Goal: Information Seeking & Learning: Learn about a topic

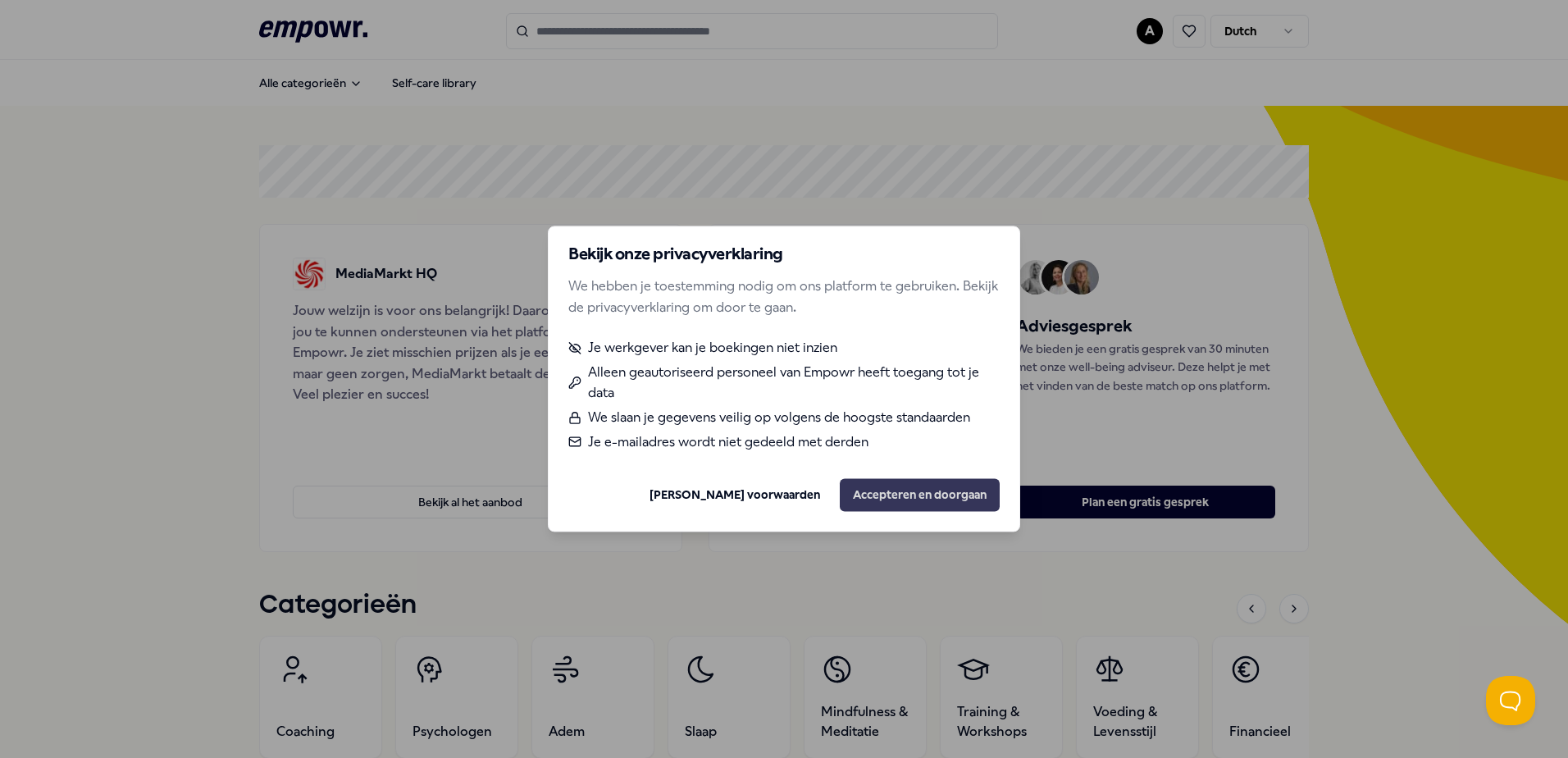
click at [881, 507] on button "Accepteren en doorgaan" at bounding box center [920, 495] width 160 height 33
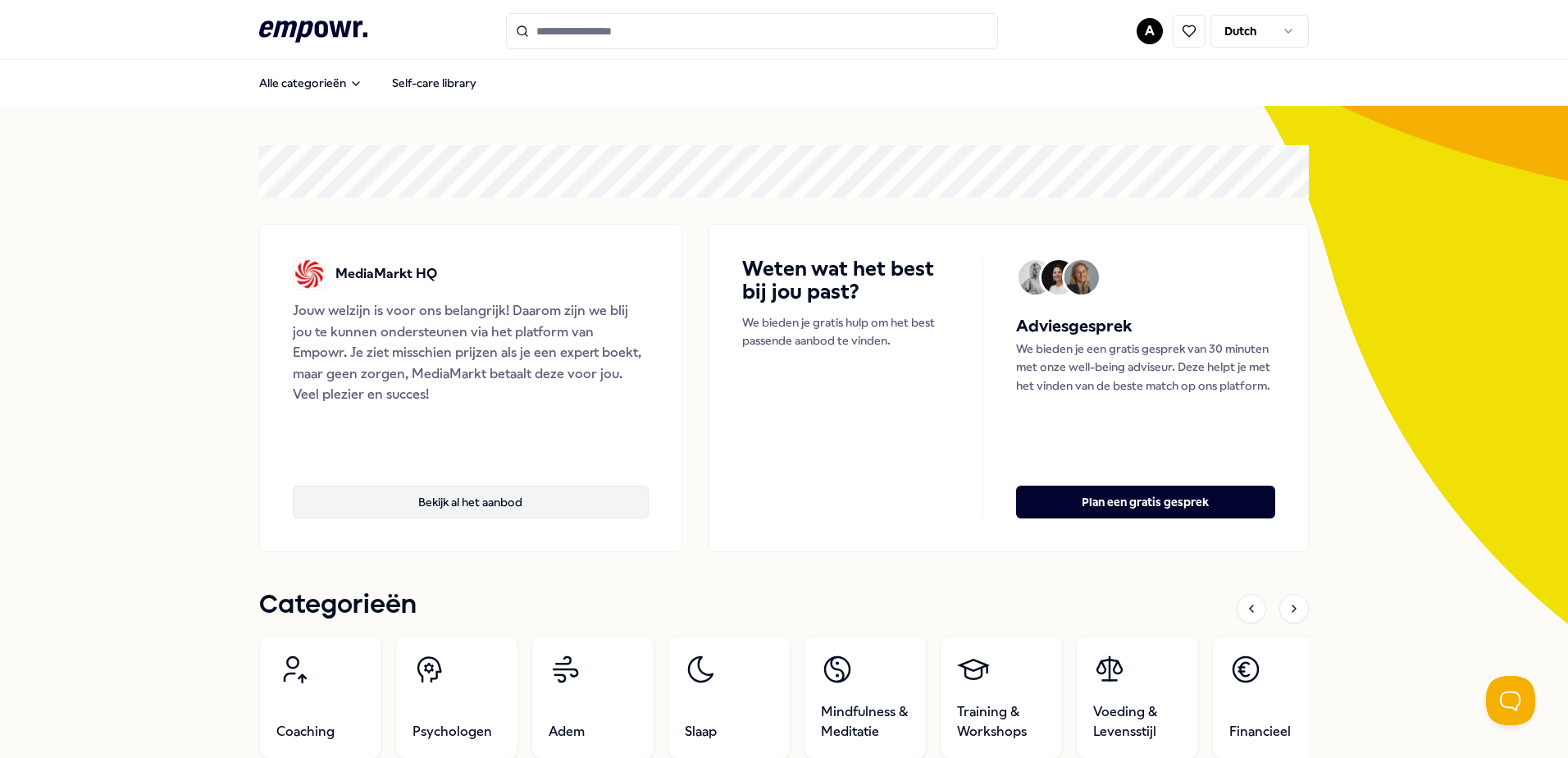
click at [543, 495] on button "Bekijk al het aanbod" at bounding box center [471, 502] width 356 height 33
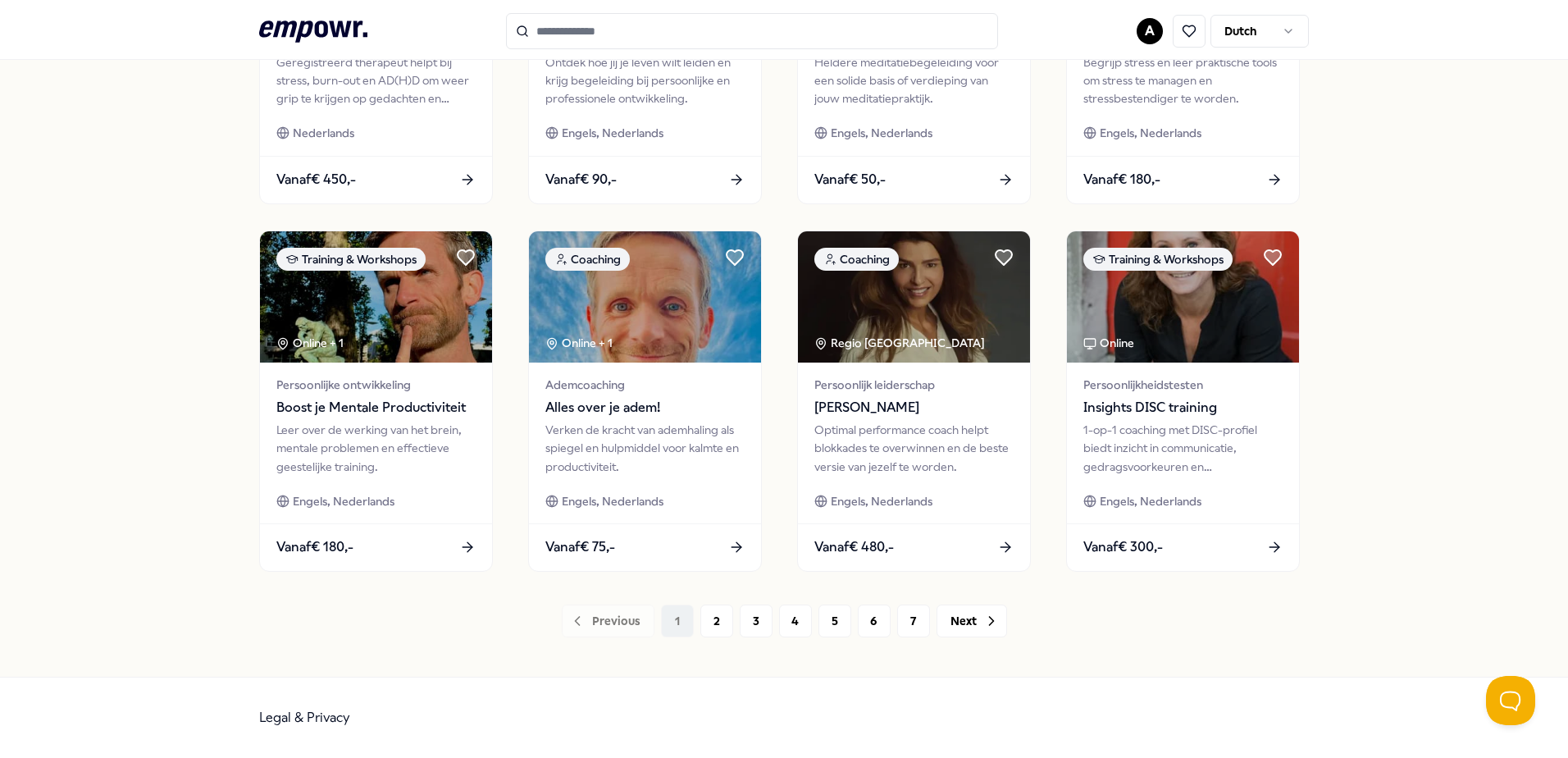
scroll to position [719, 0]
click at [713, 618] on button "2" at bounding box center [717, 622] width 33 height 33
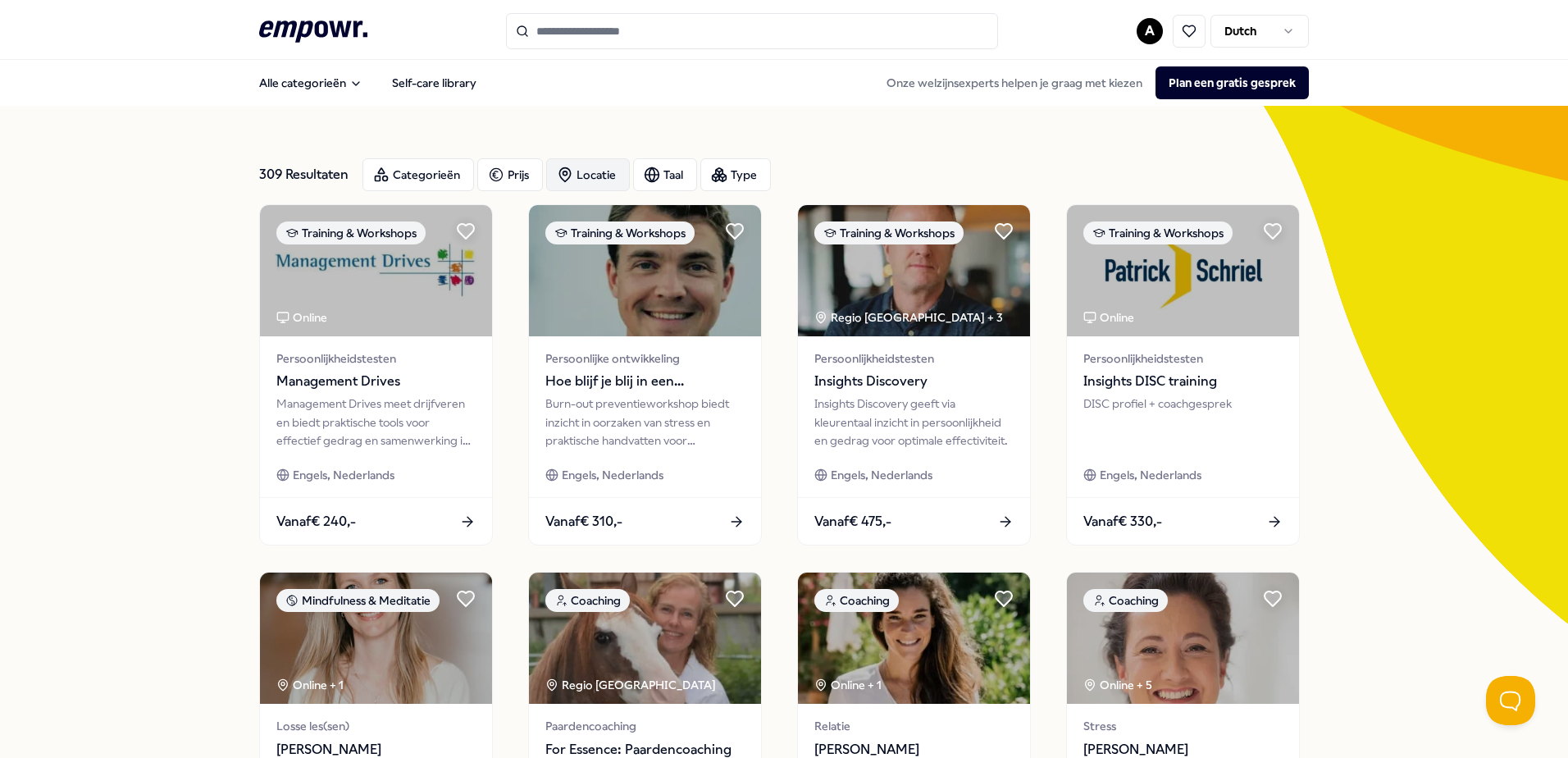
click at [615, 183] on div "Locatie" at bounding box center [588, 175] width 83 height 33
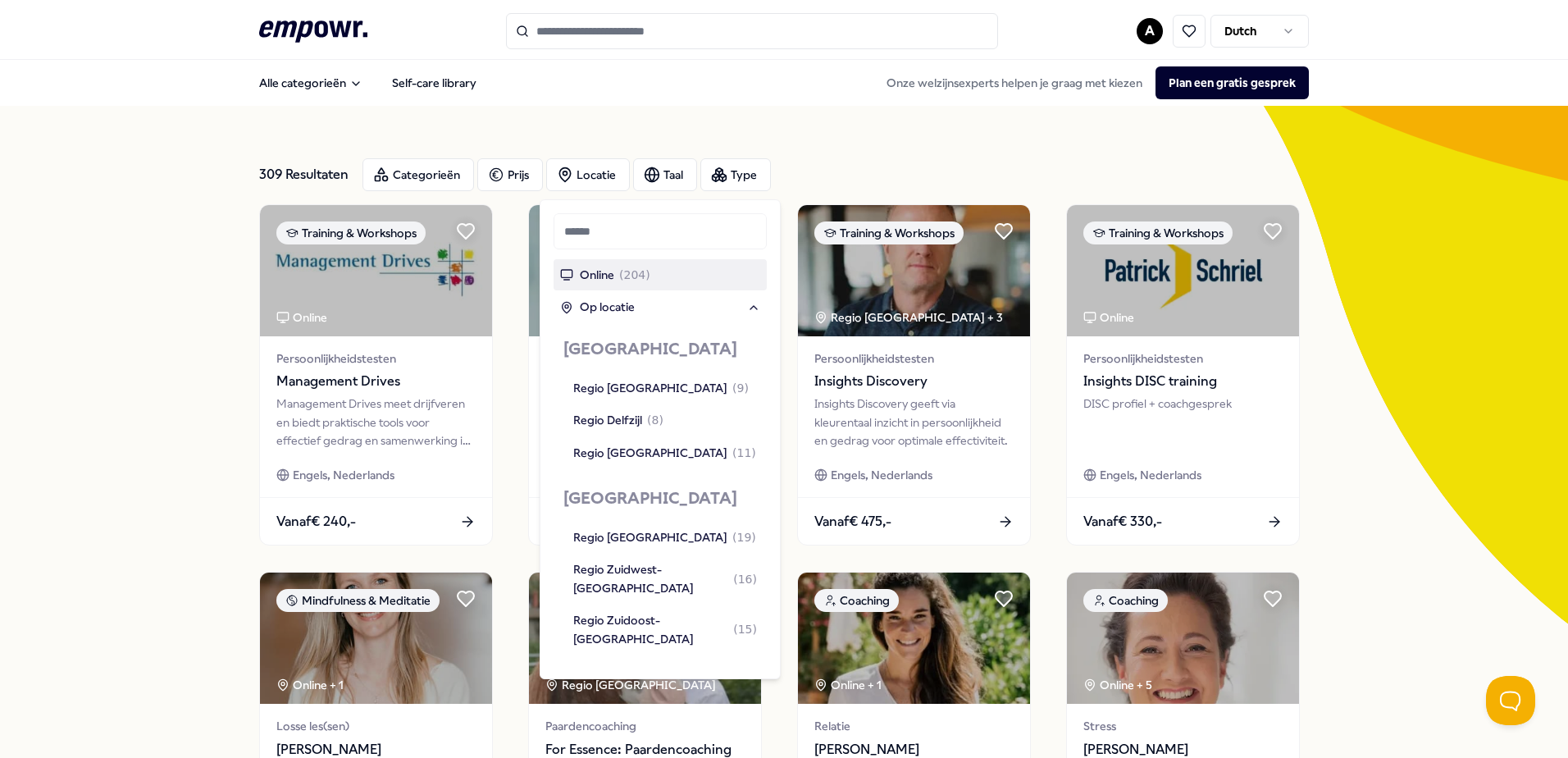
click at [687, 280] on div "Online ( 204 )" at bounding box center [660, 275] width 213 height 31
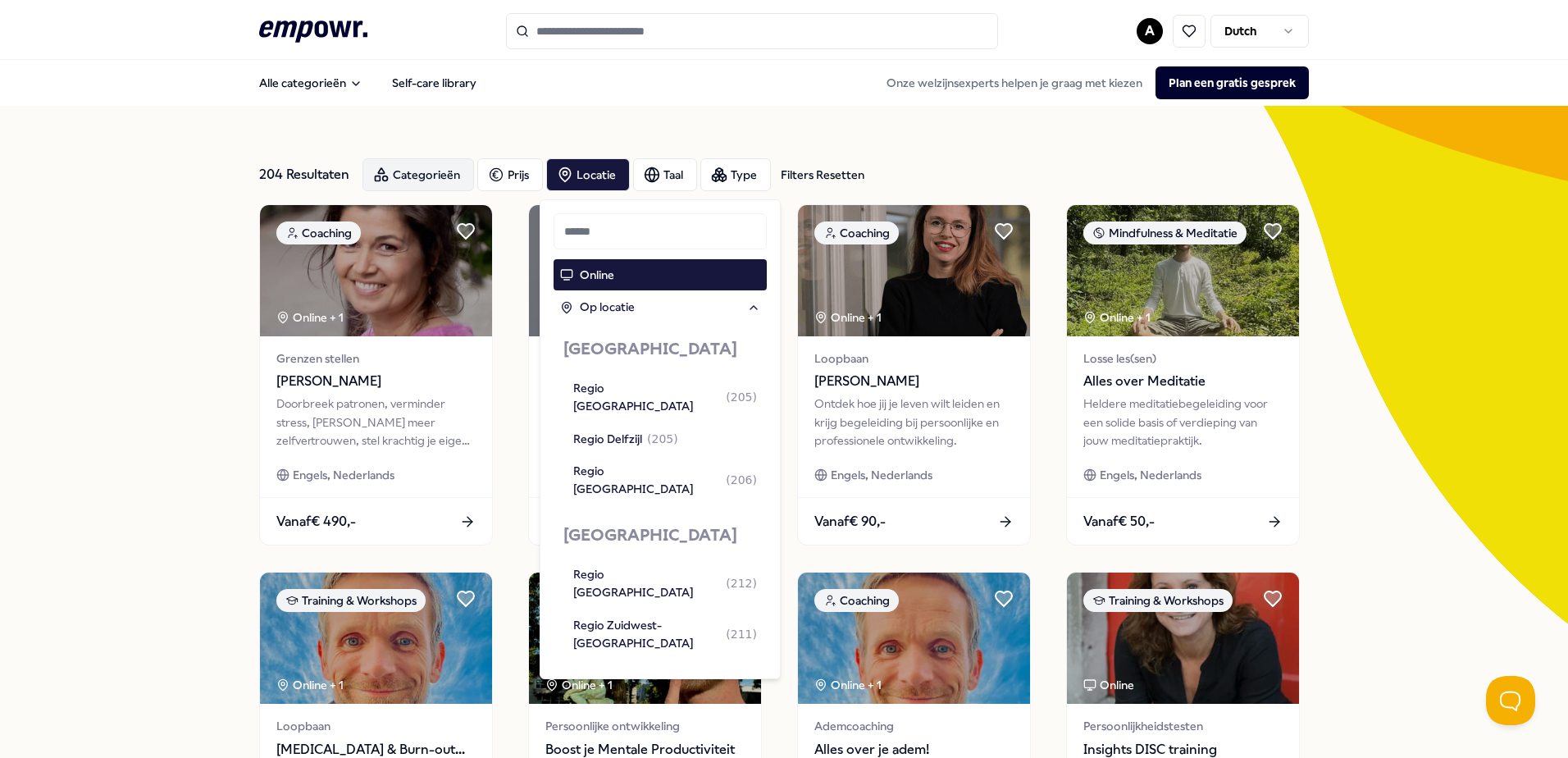
click at [403, 173] on div "Categorieën" at bounding box center [418, 175] width 111 height 33
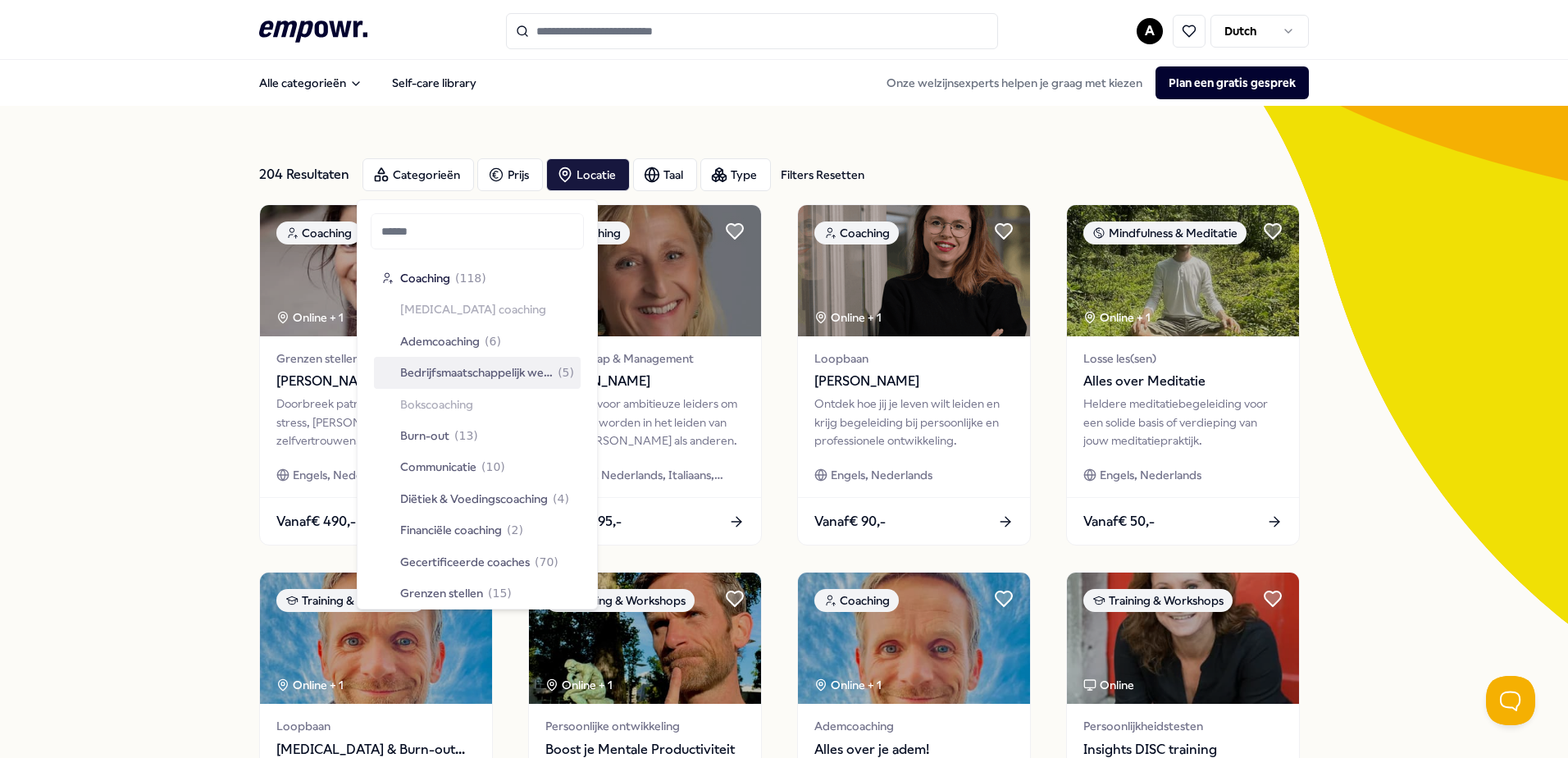
scroll to position [82, 0]
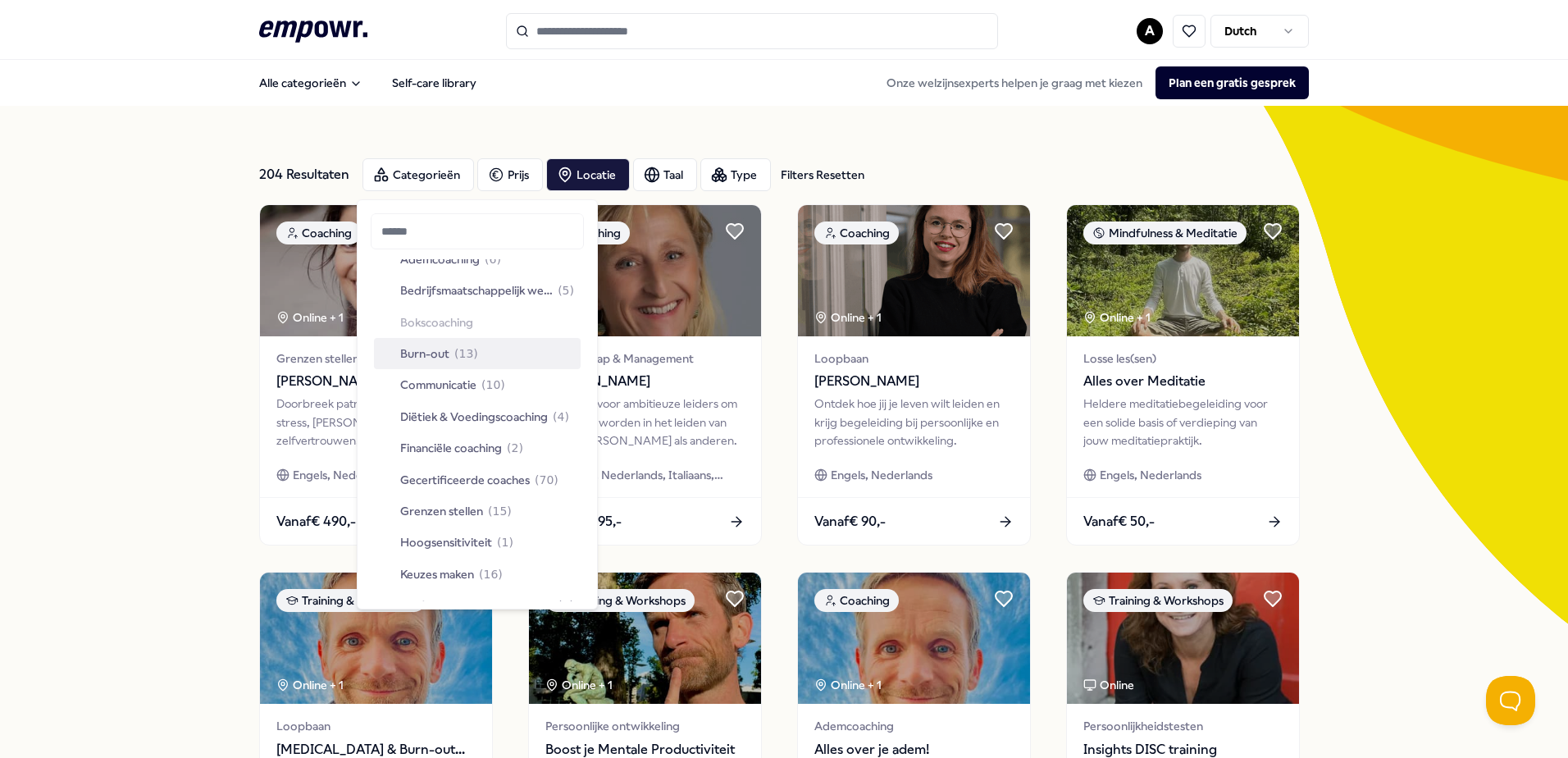
click at [209, 316] on div "204 Resultaten Filters Resetten Categorieën Prijs Locatie Taal Type Filters Res…" at bounding box center [784, 746] width 1568 height 1280
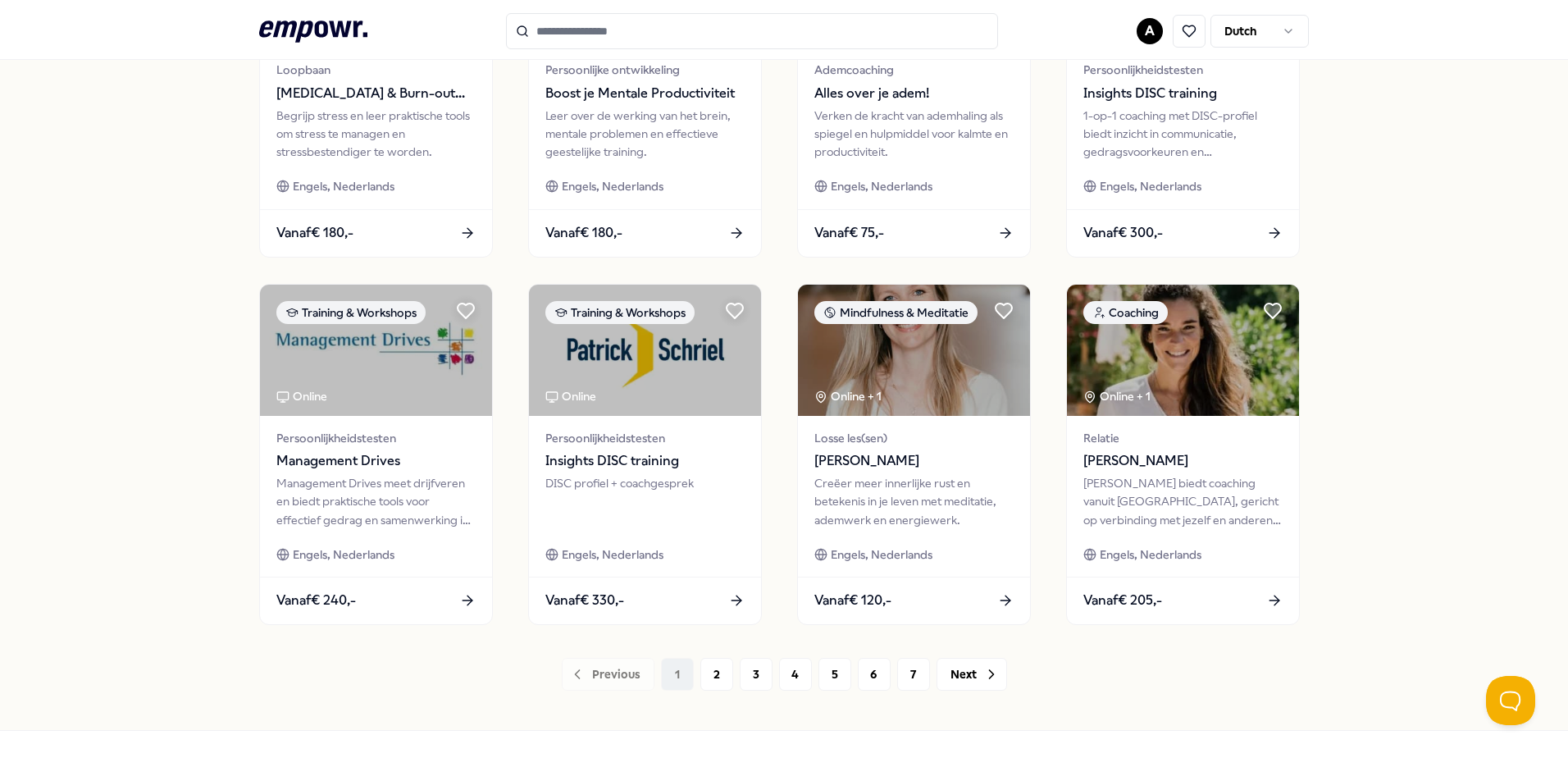
scroll to position [719, 0]
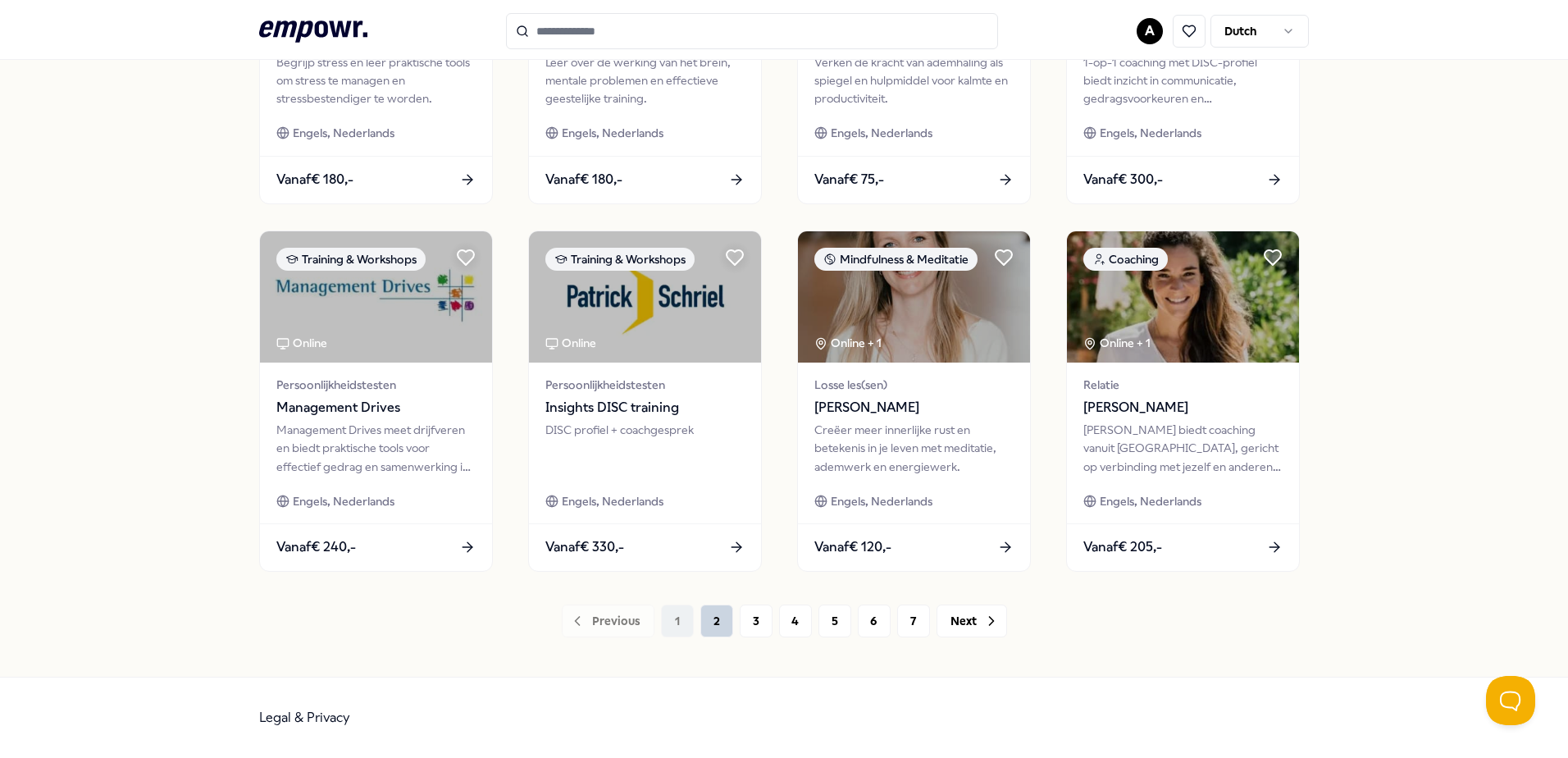
click at [708, 629] on button "2" at bounding box center [717, 622] width 33 height 33
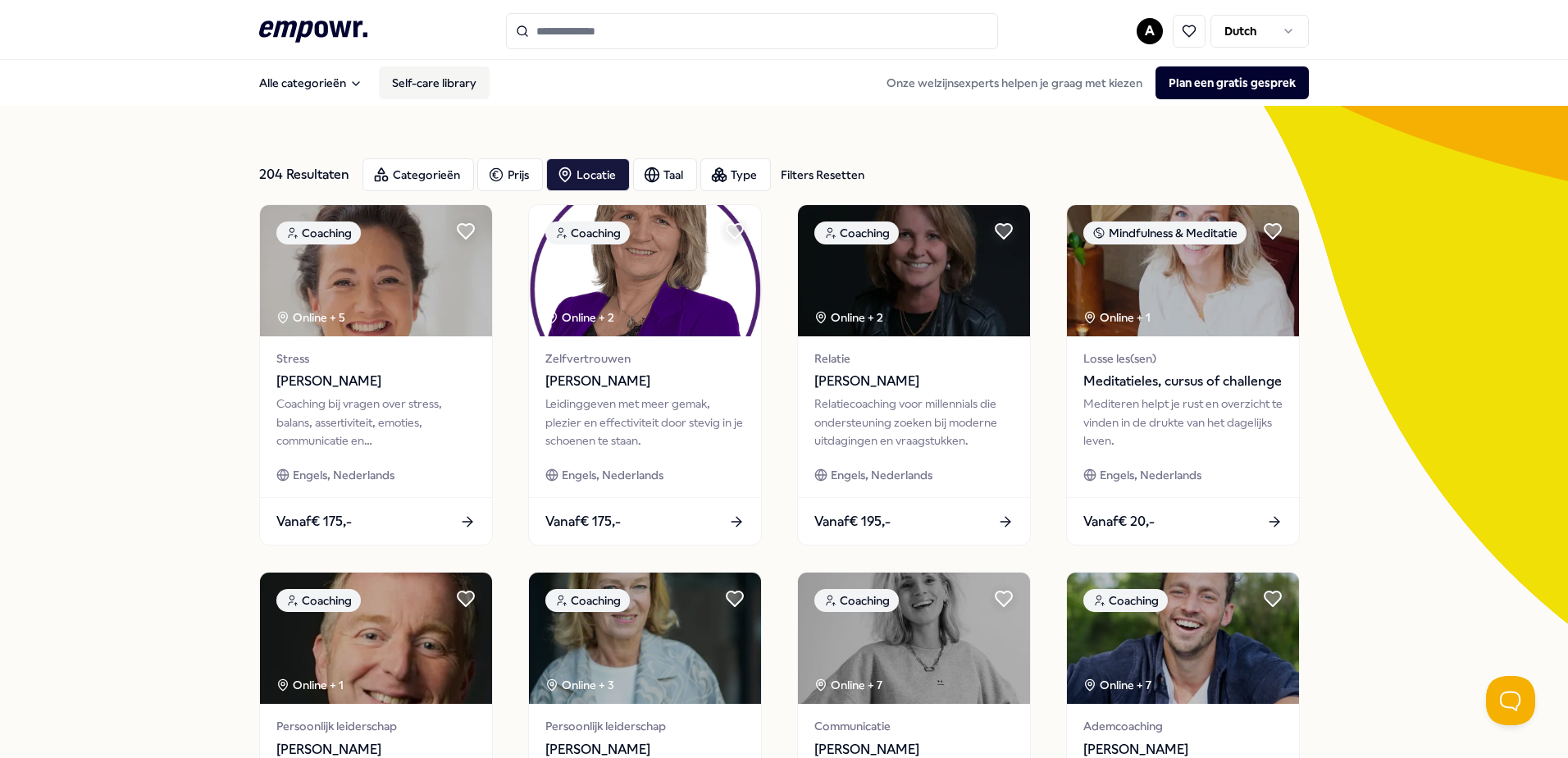
click at [433, 76] on link "Self-care library" at bounding box center [434, 83] width 110 height 33
